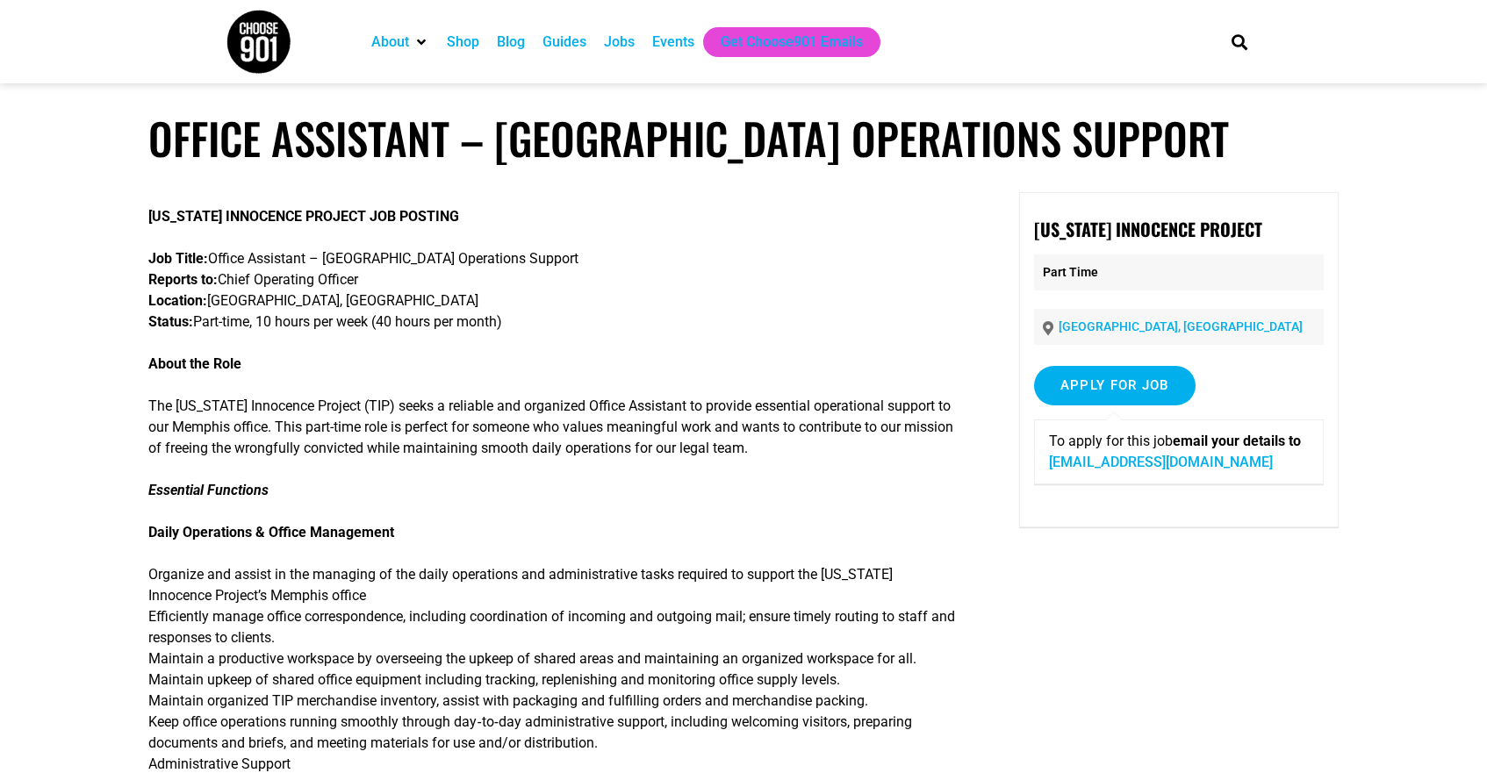
click at [865, 284] on p "Job Title: Office Assistant – [GEOGRAPHIC_DATA] Operations Support Reports to: …" at bounding box center [553, 290] width 811 height 84
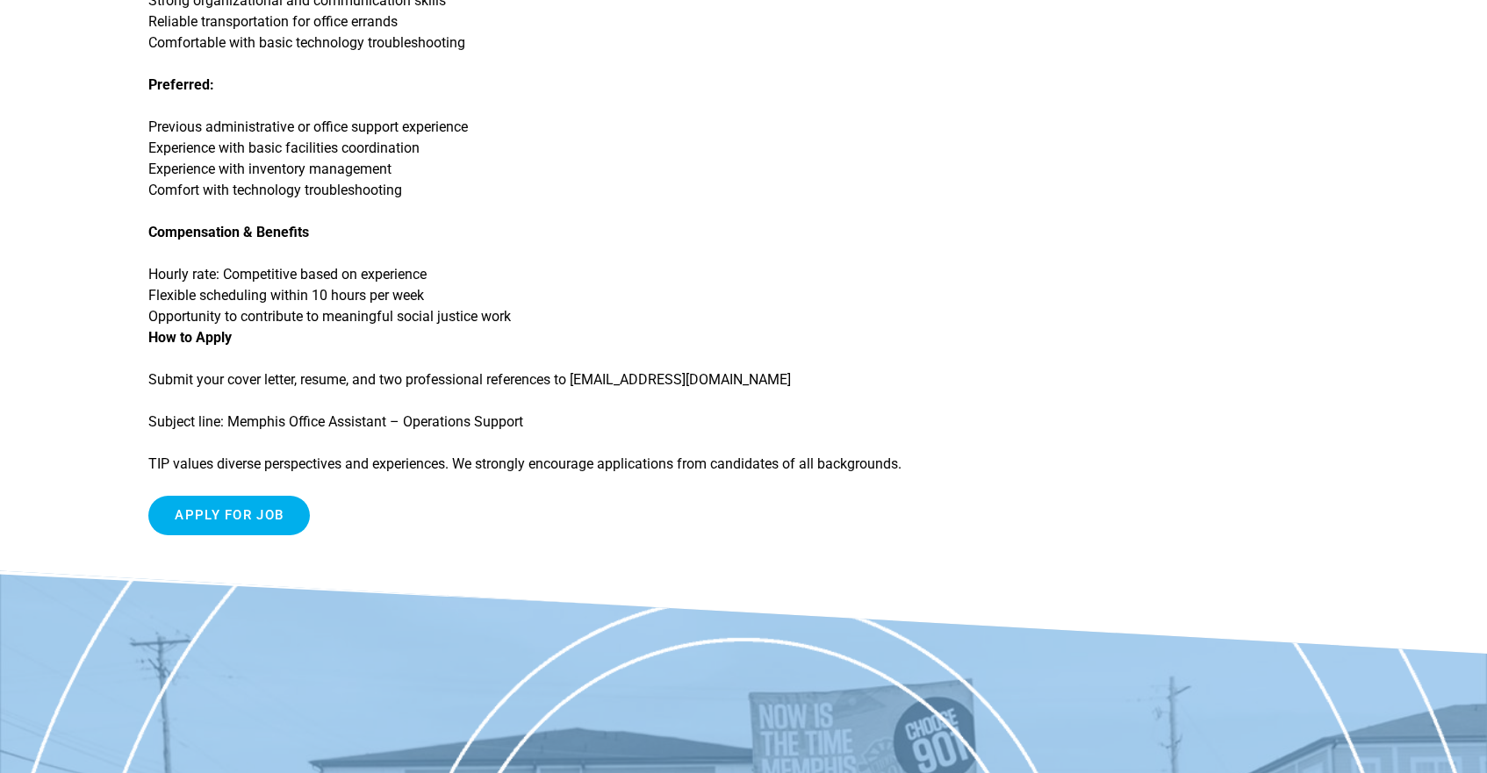
scroll to position [1727, 0]
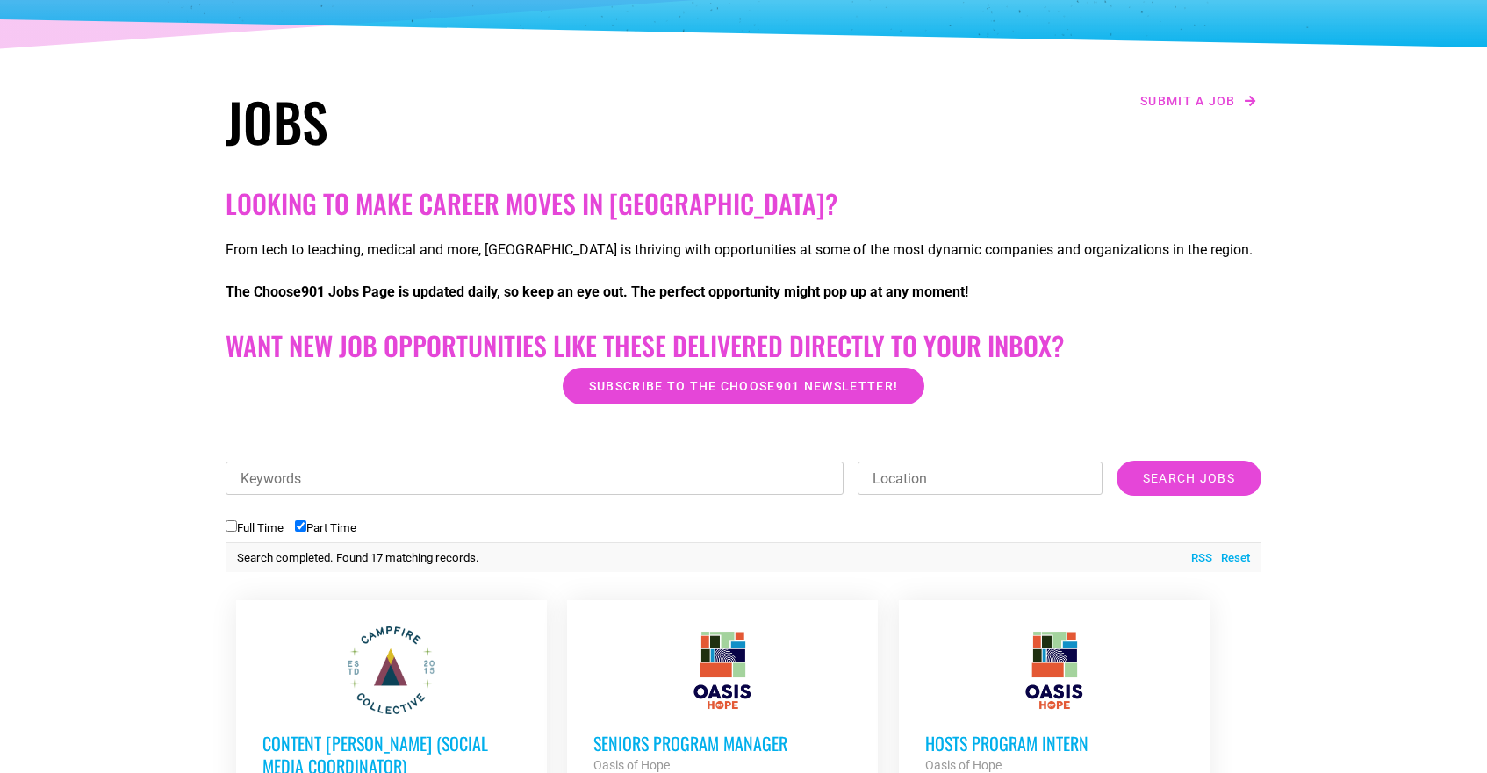
scroll to position [185, 0]
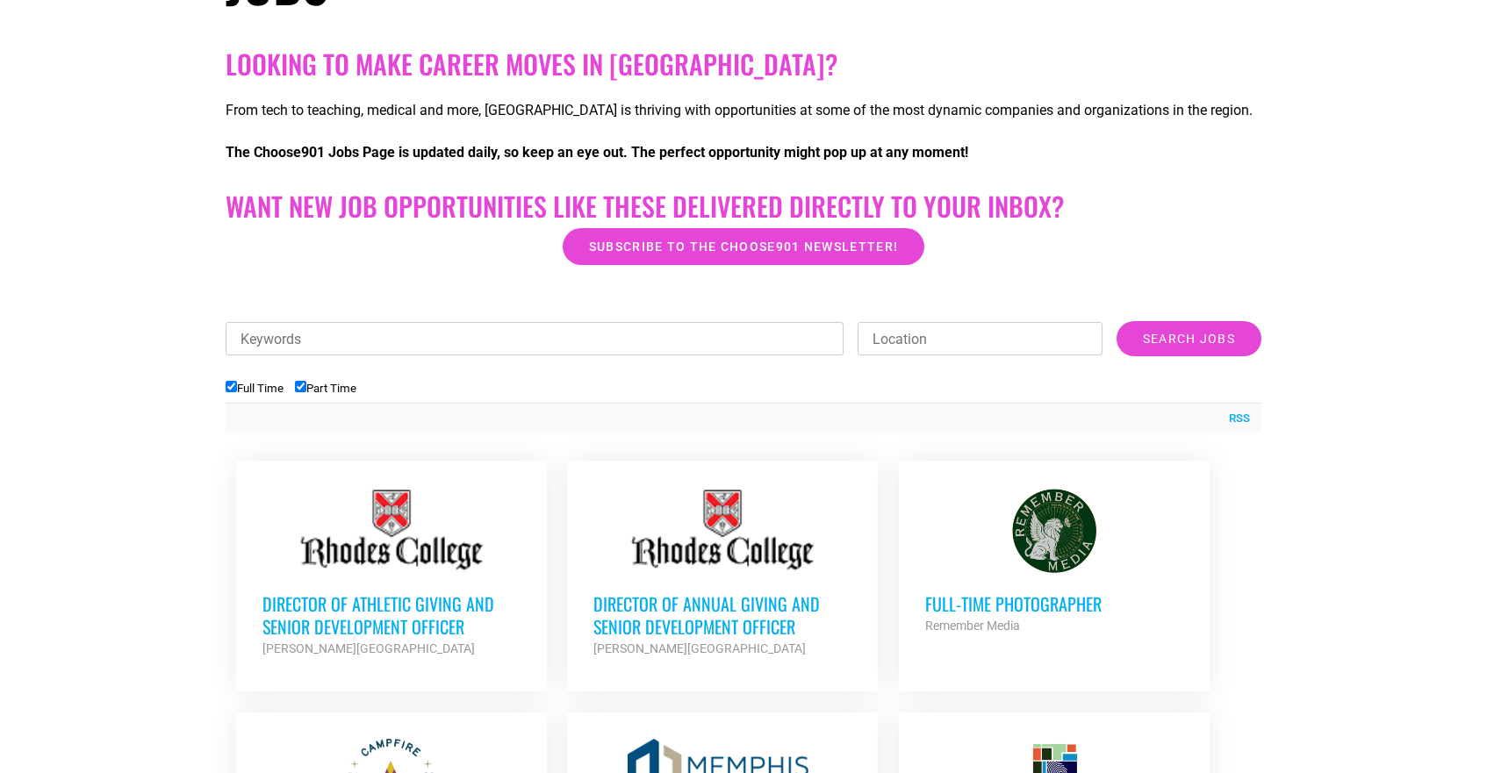
scroll to position [375, 0]
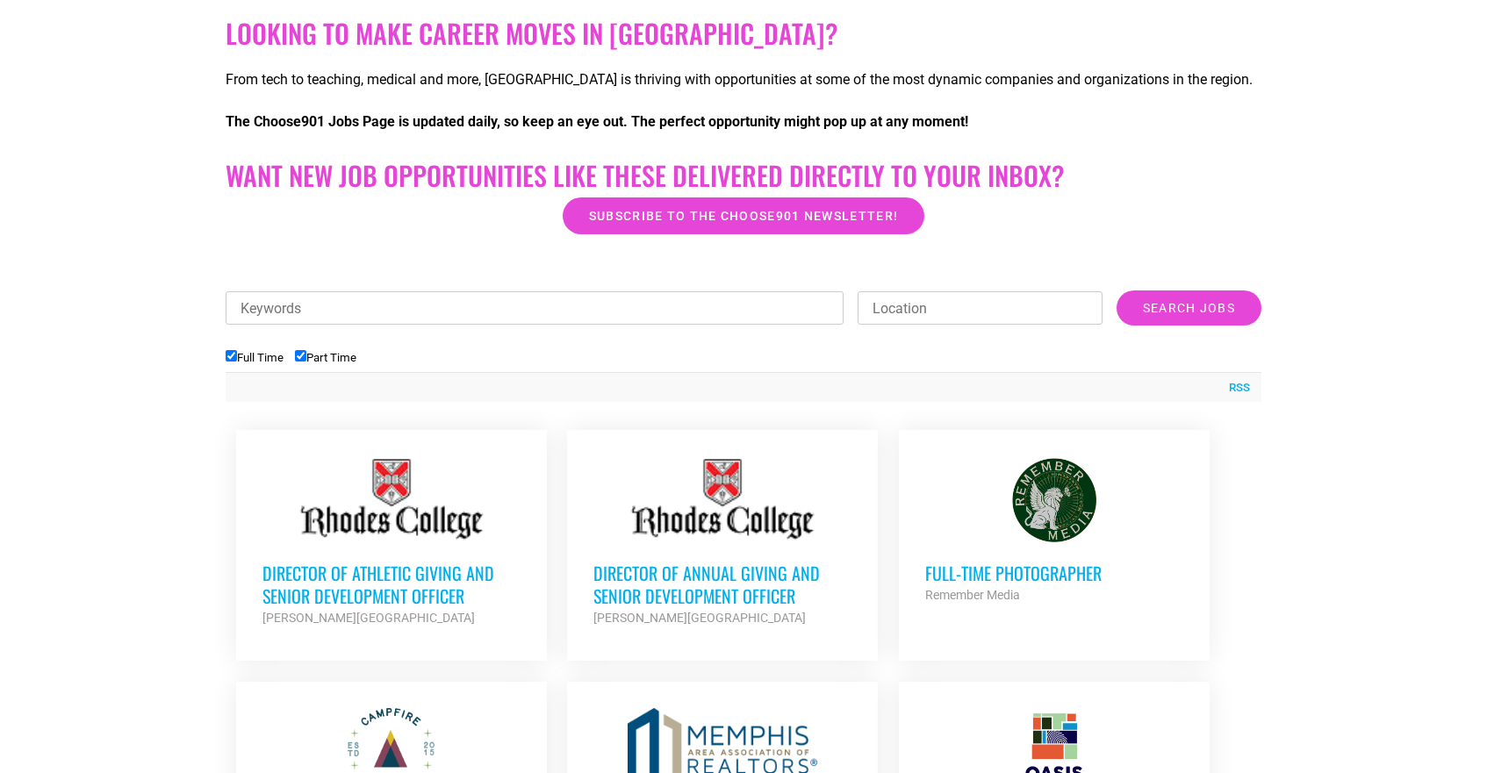
click at [230, 357] on input "Full Time" at bounding box center [231, 355] width 11 height 11
checkbox input "false"
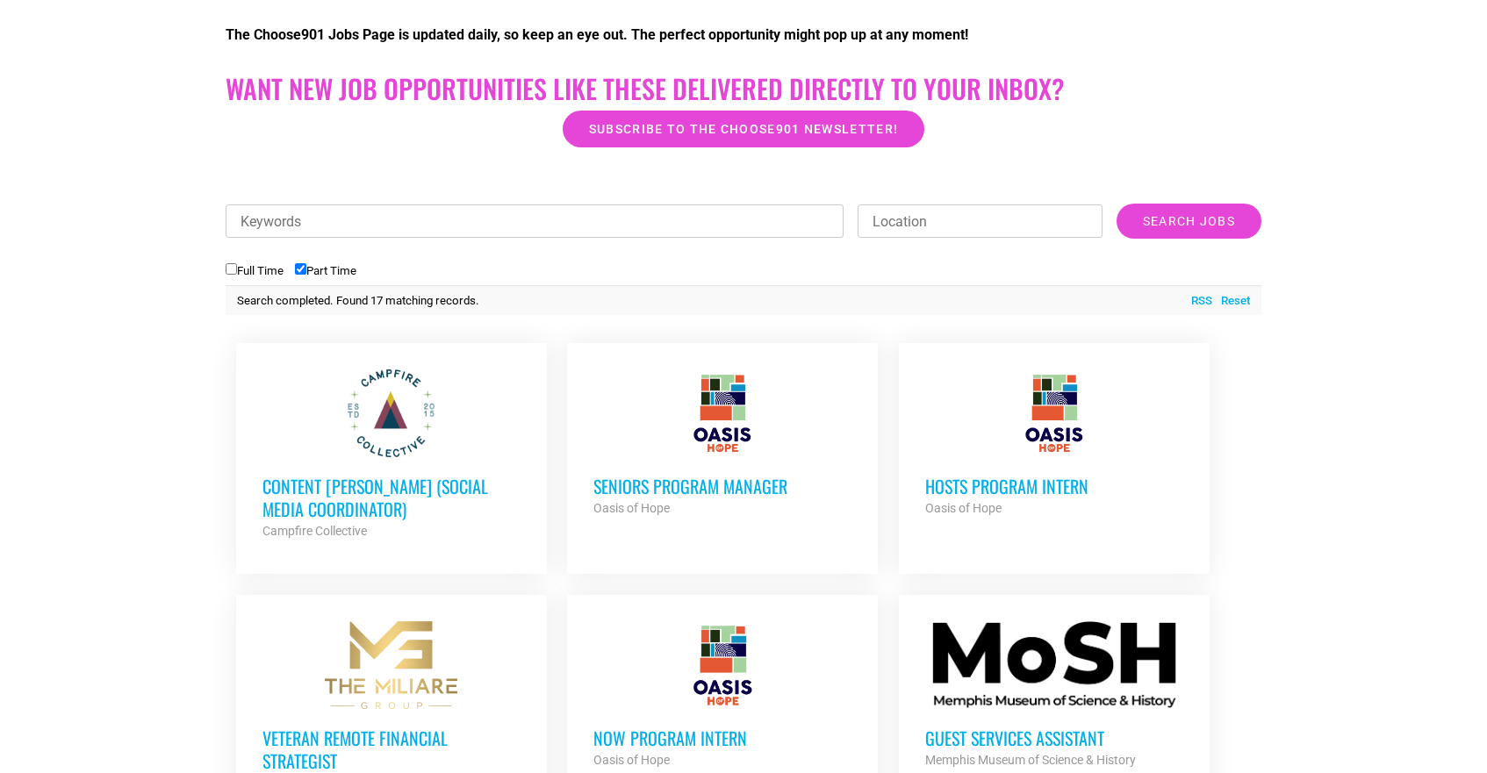
scroll to position [0, 0]
